Goal: Task Accomplishment & Management: Manage account settings

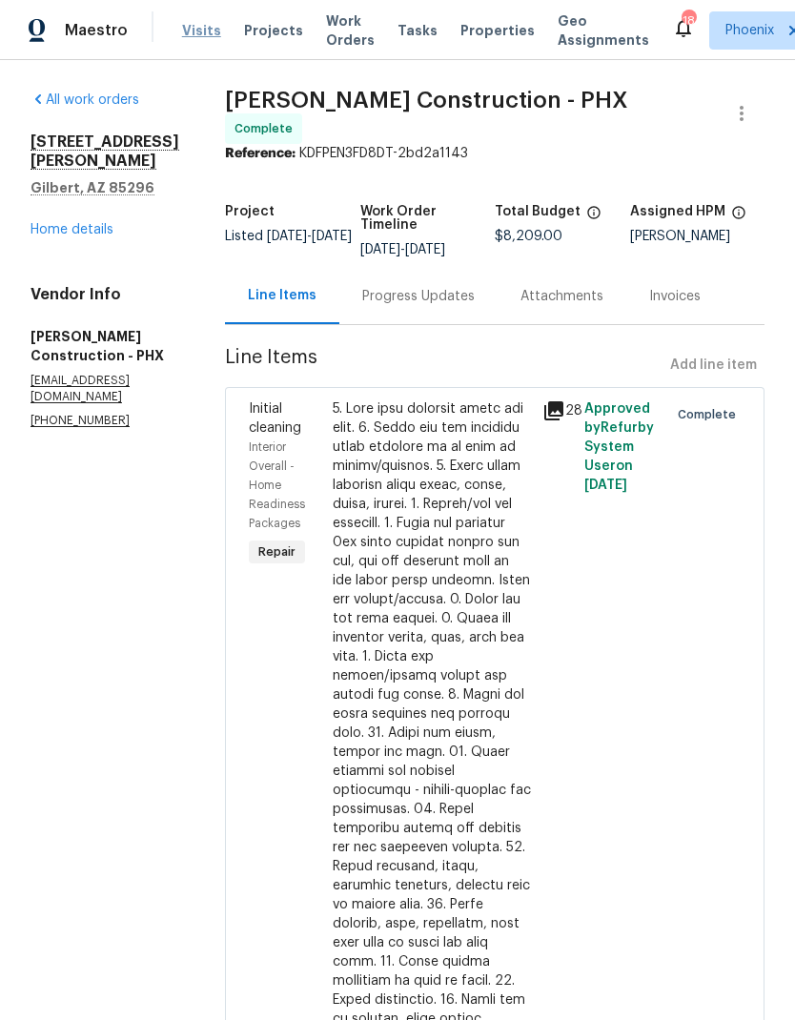
click at [205, 22] on span "Visits" at bounding box center [201, 30] width 39 height 19
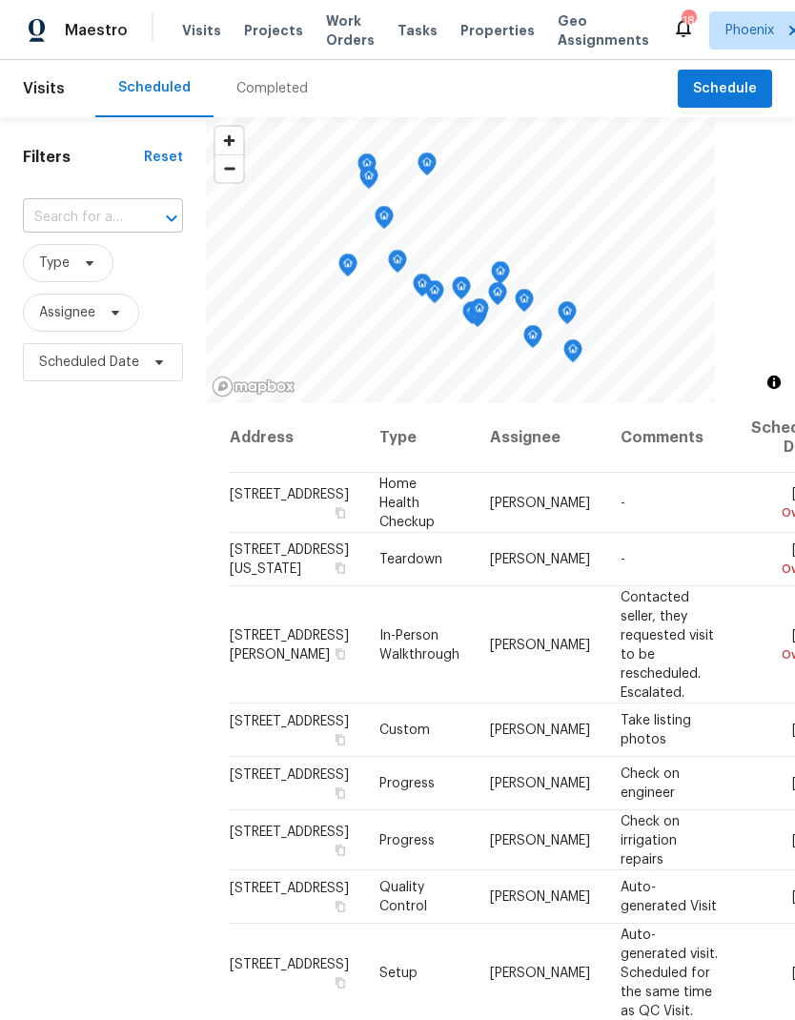
click at [74, 214] on input "text" at bounding box center [76, 218] width 107 height 30
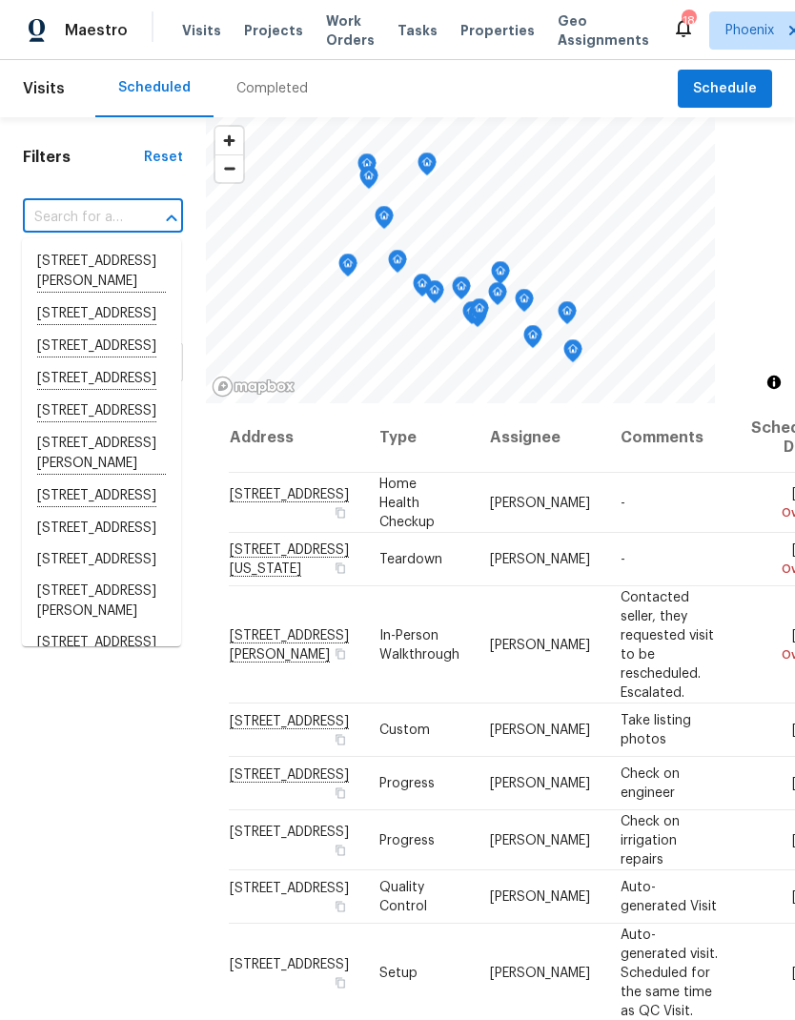
paste input "[STREET_ADDRESS][PERSON_NAME]"
type input "[STREET_ADDRESS][PERSON_NAME]"
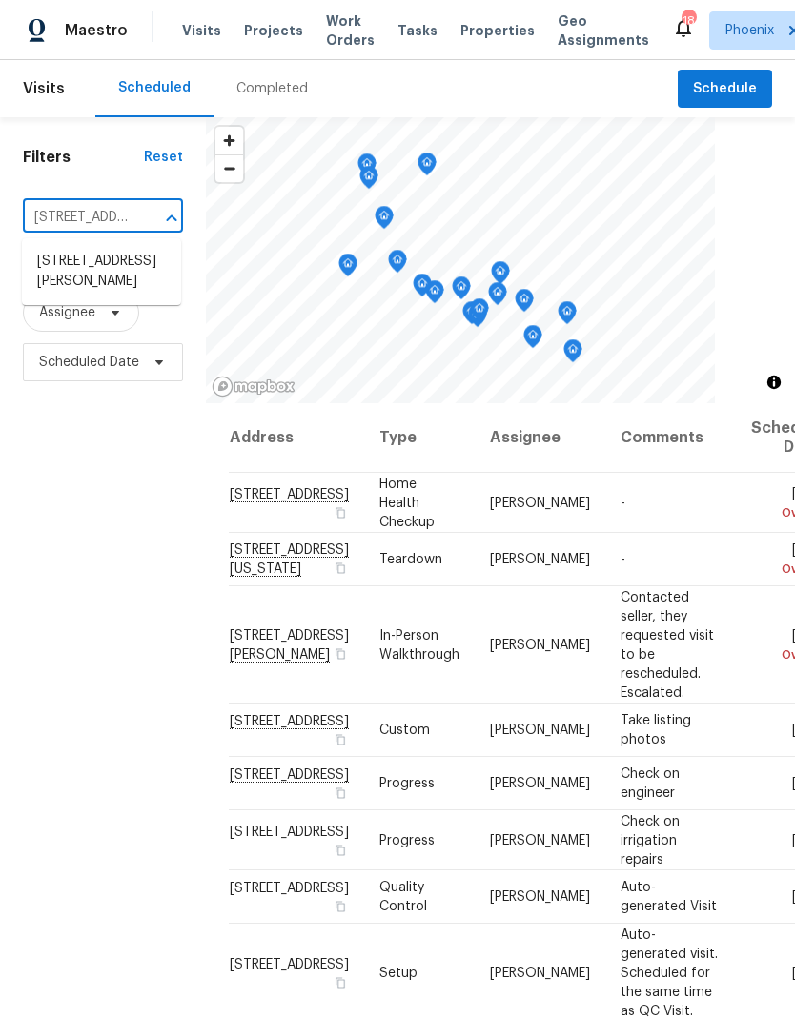
click at [70, 273] on li "[STREET_ADDRESS][PERSON_NAME]" at bounding box center [101, 271] width 159 height 51
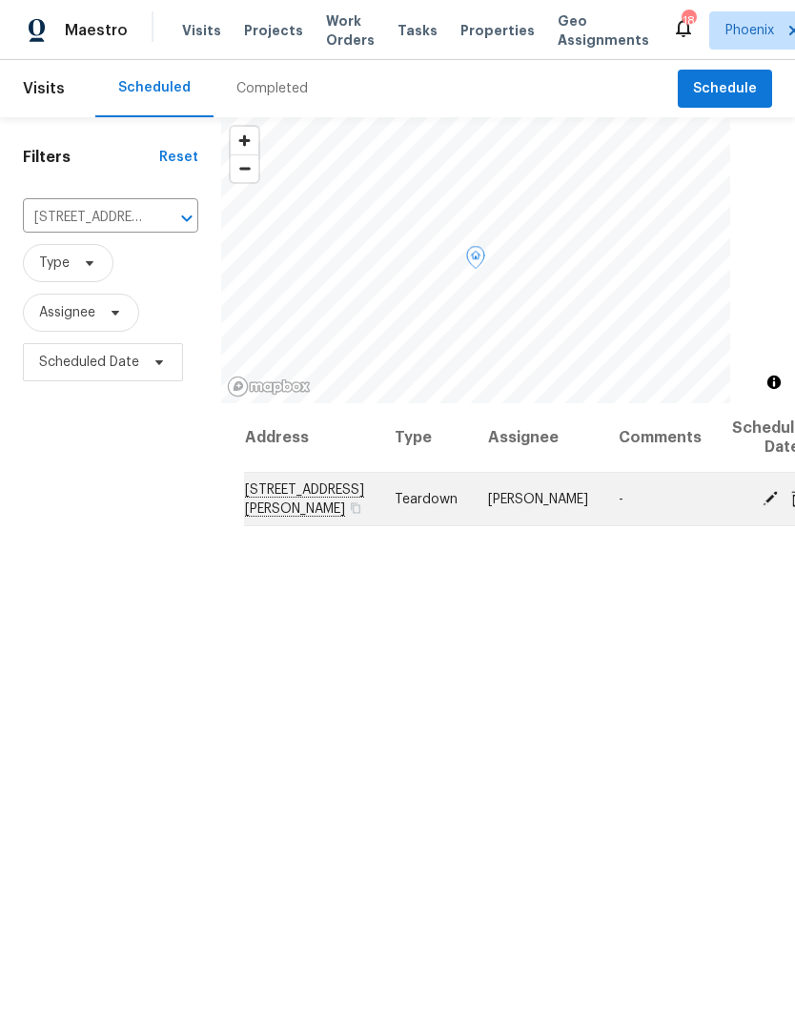
click at [762, 506] on icon at bounding box center [770, 497] width 17 height 17
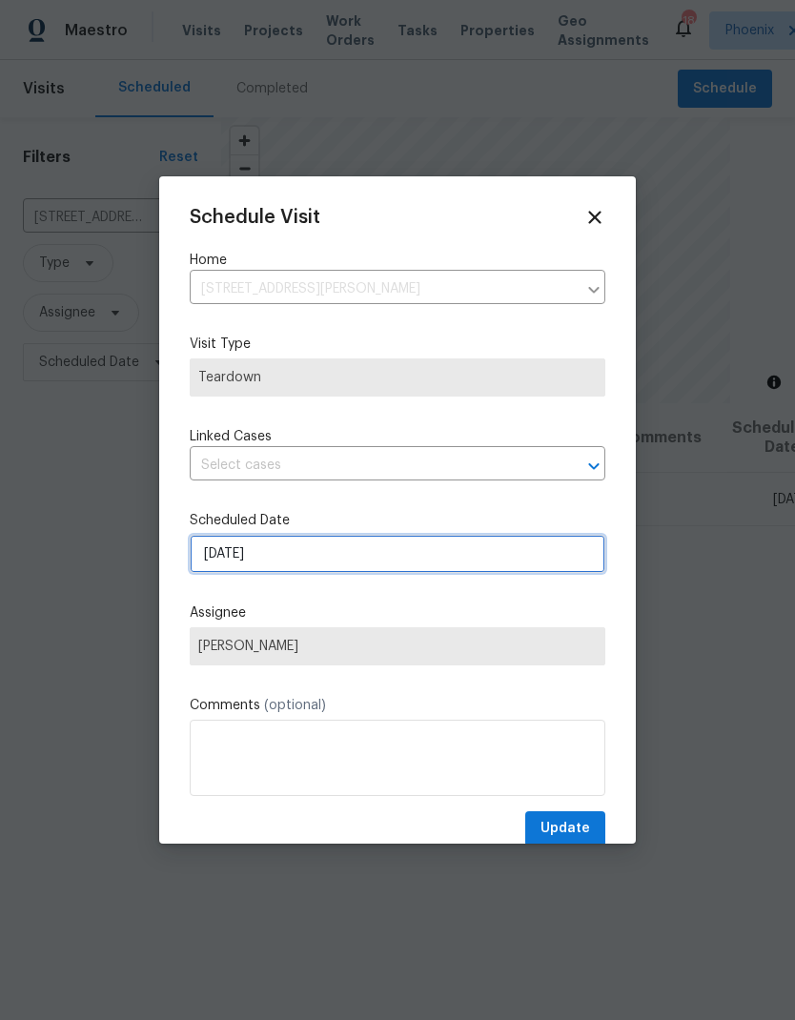
click at [377, 567] on input "[DATE]" at bounding box center [398, 554] width 416 height 38
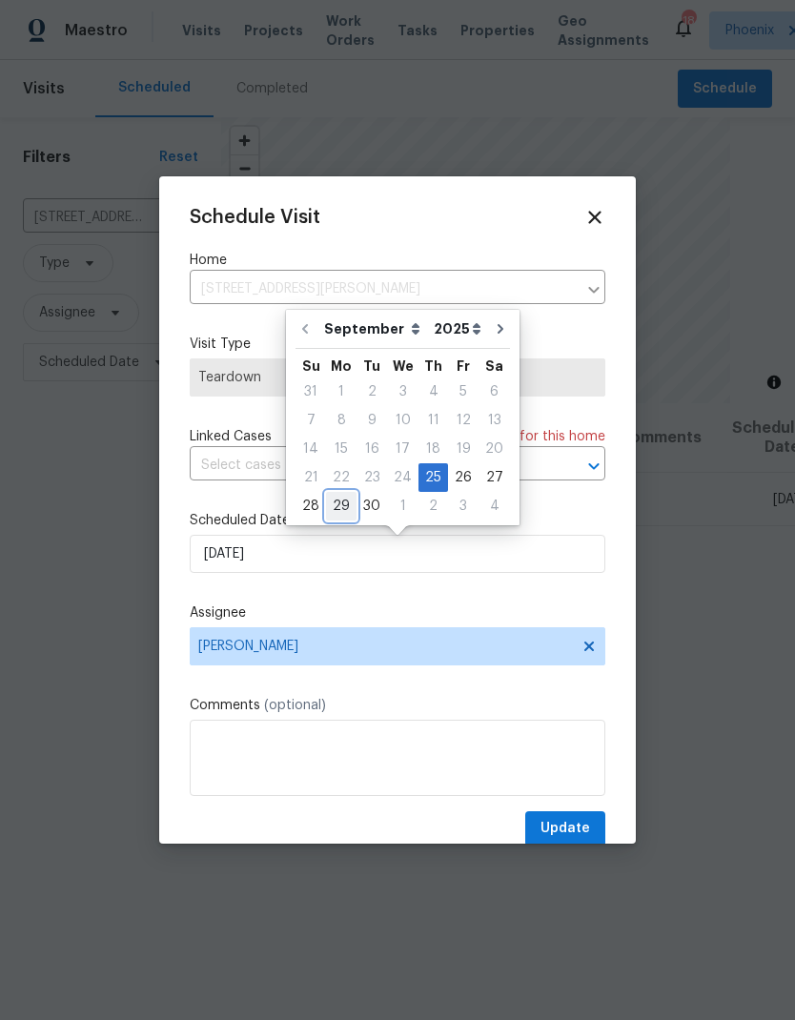
click at [340, 505] on div "29" at bounding box center [341, 506] width 31 height 27
type input "[DATE]"
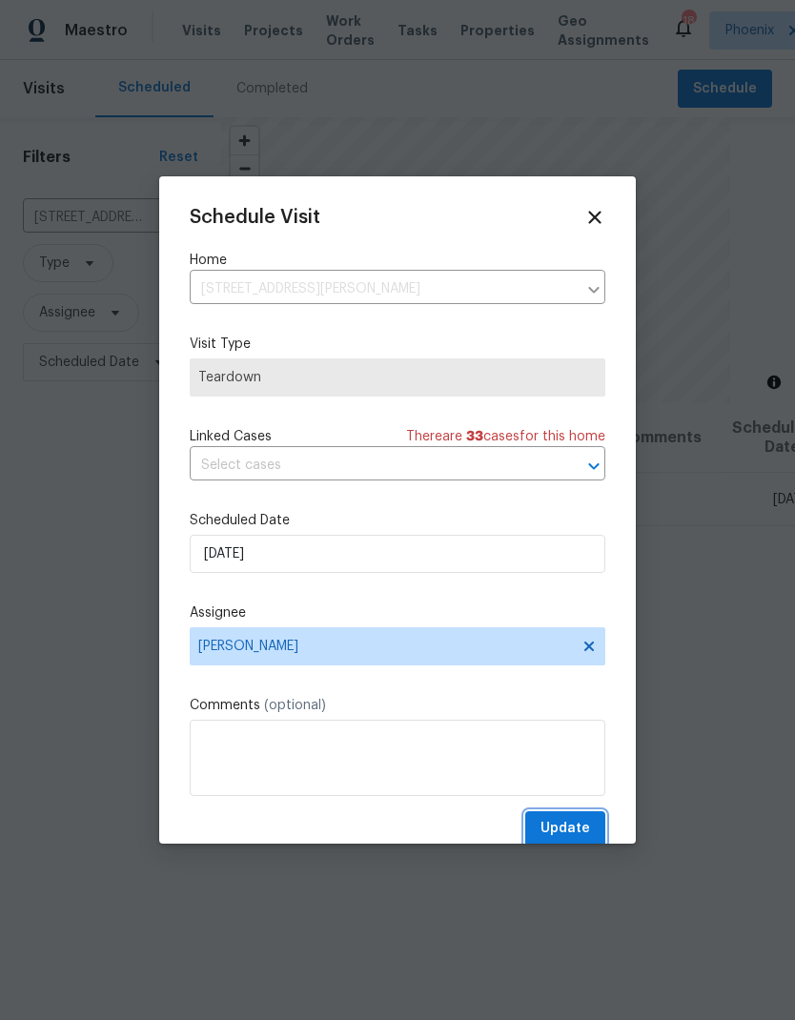
click at [575, 827] on span "Update" at bounding box center [565, 829] width 50 height 24
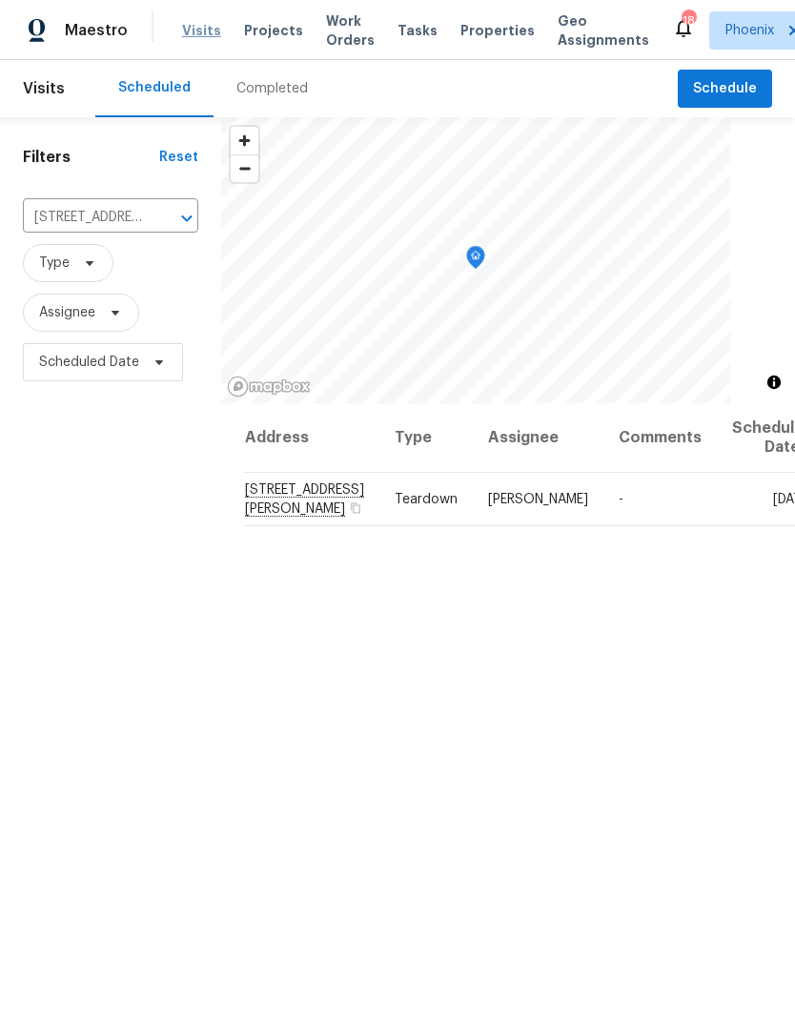
click at [193, 28] on span "Visits" at bounding box center [201, 30] width 39 height 19
click at [97, 220] on input "[STREET_ADDRESS][PERSON_NAME]" at bounding box center [84, 218] width 122 height 30
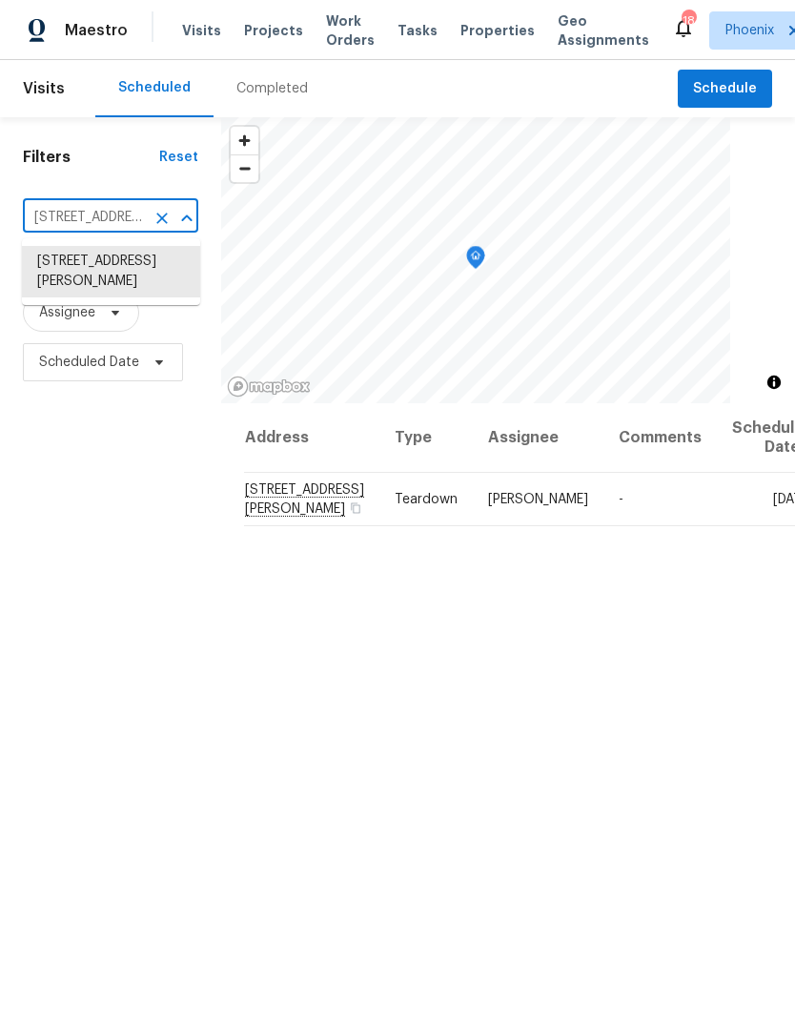
paste input "[STREET_ADDRESS][US_STATE]"
type input "[STREET_ADDRESS][US_STATE]"
click at [70, 267] on li "[STREET_ADDRESS][US_STATE]" at bounding box center [111, 272] width 178 height 52
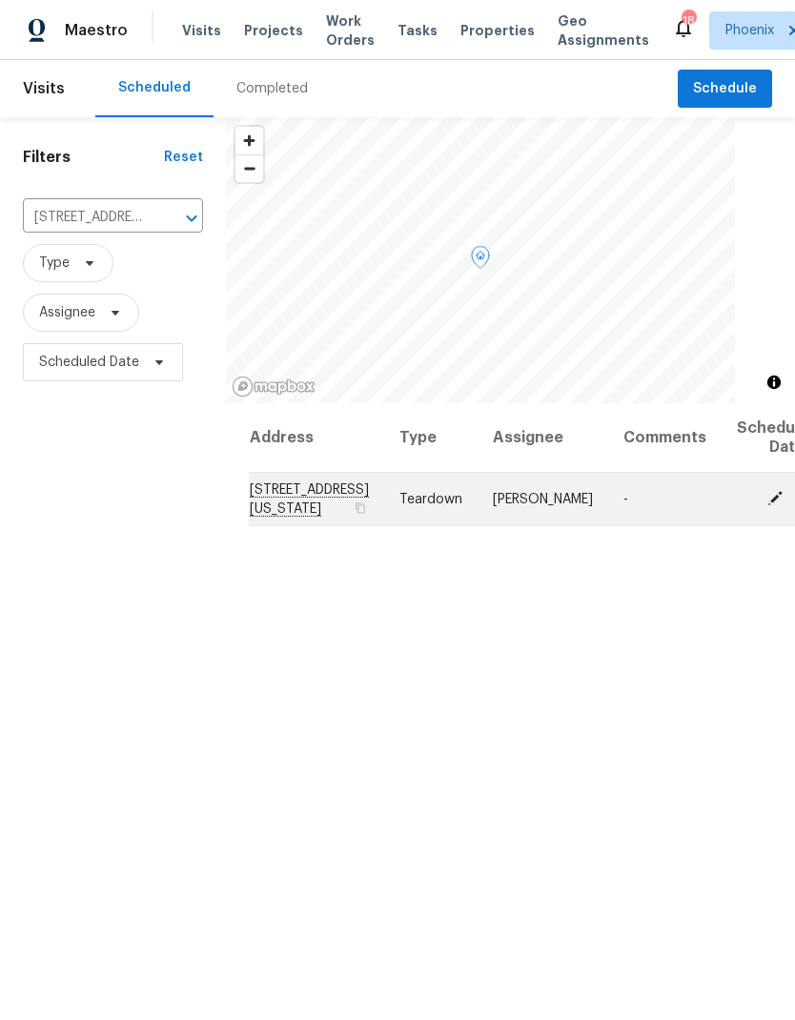
click at [766, 506] on icon at bounding box center [774, 497] width 17 height 17
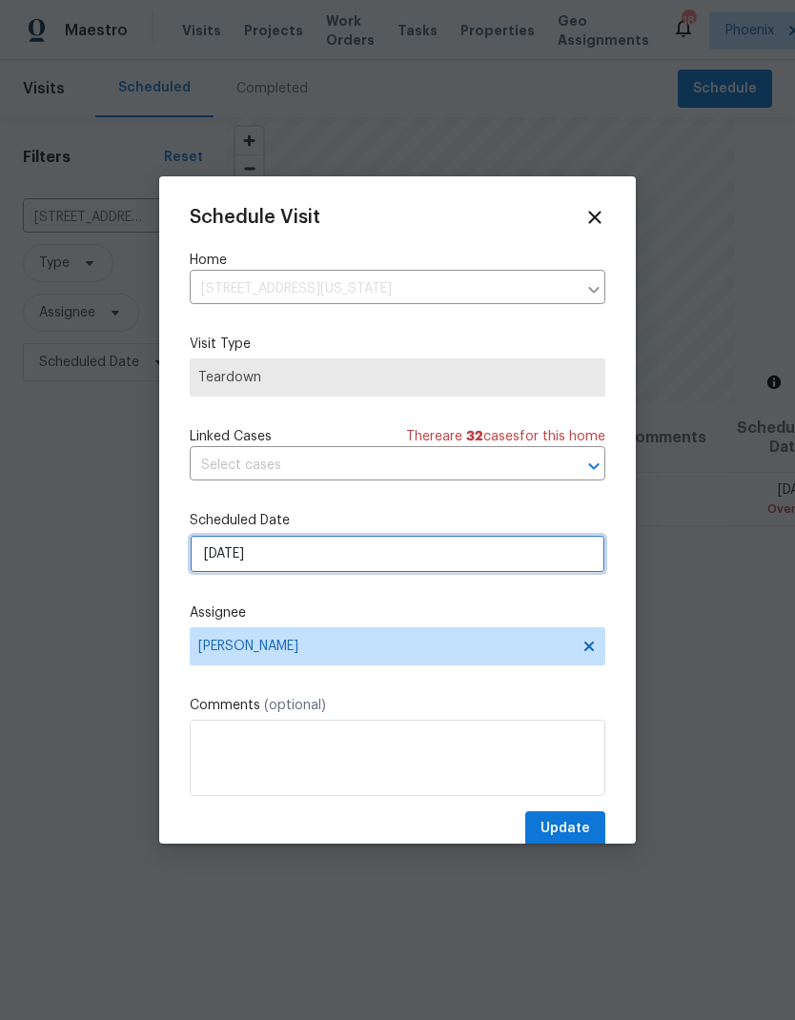
click at [360, 555] on input "[DATE]" at bounding box center [398, 554] width 416 height 38
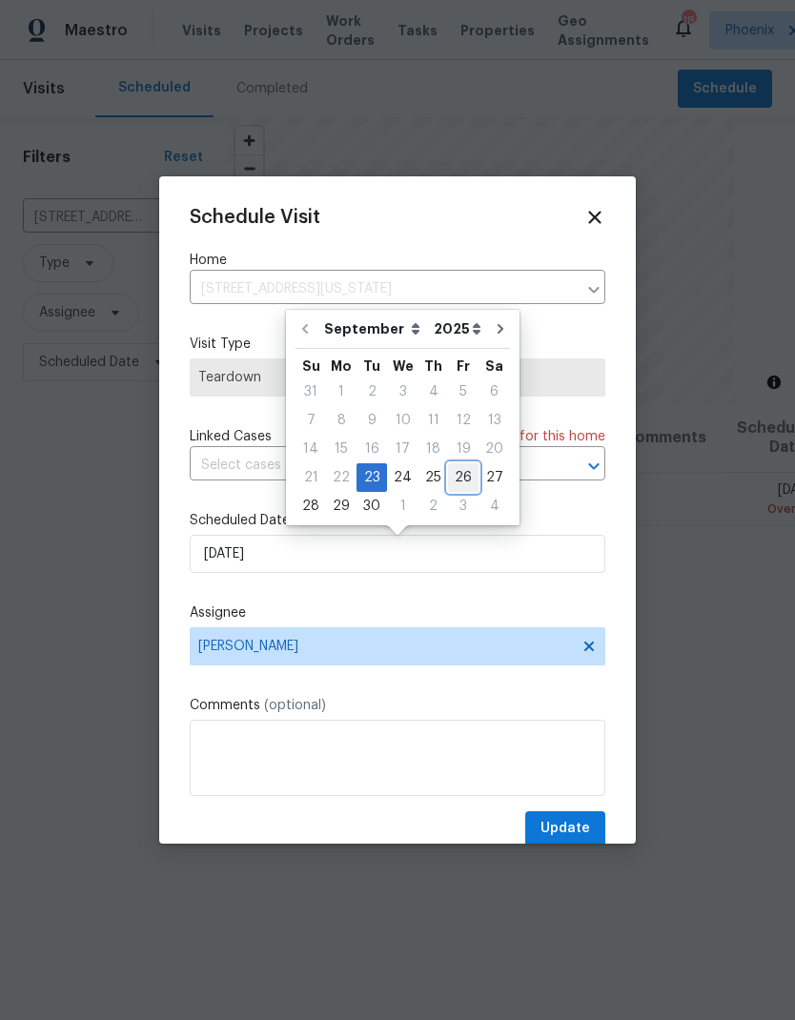
click at [454, 477] on div "26" at bounding box center [463, 477] width 31 height 27
type input "[DATE]"
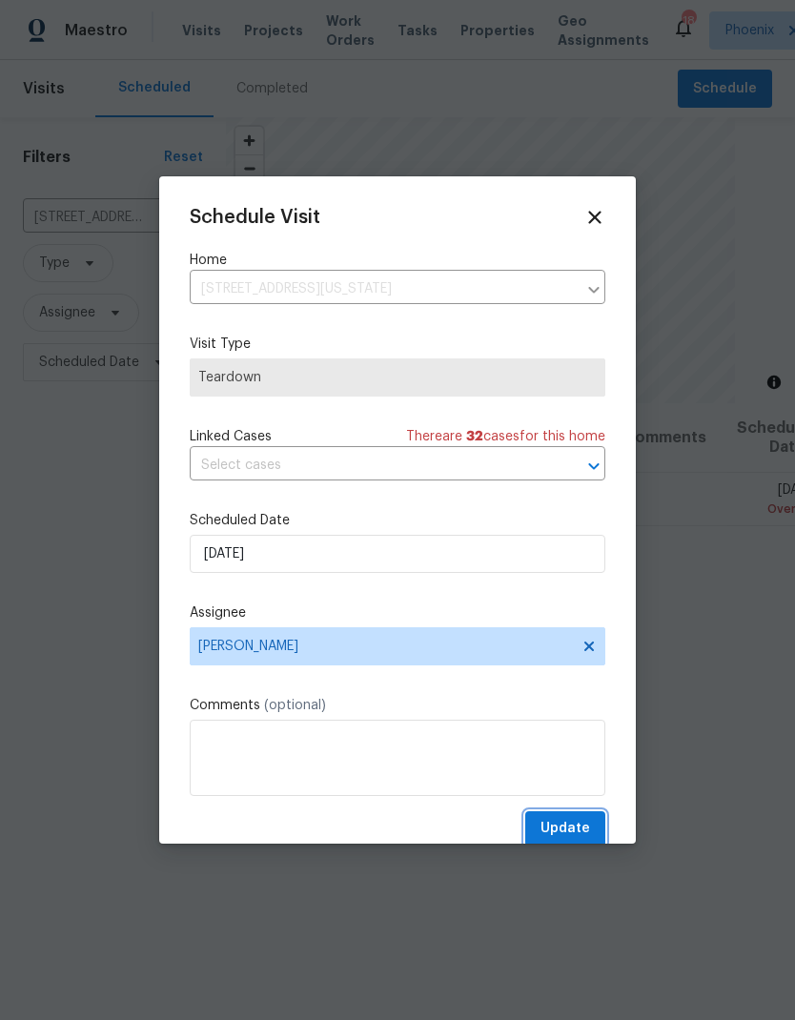
click at [577, 819] on button "Update" at bounding box center [565, 828] width 80 height 35
